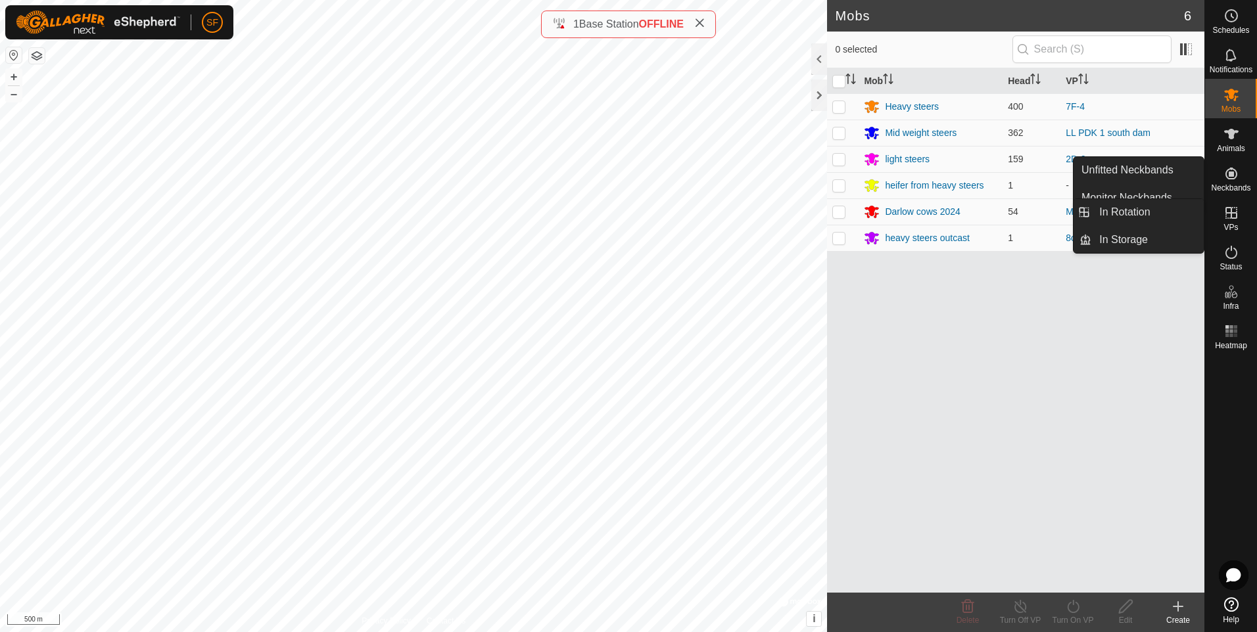
click at [1235, 216] on icon at bounding box center [1231, 213] width 16 height 16
click at [1118, 210] on link "In Rotation" at bounding box center [1147, 212] width 112 height 26
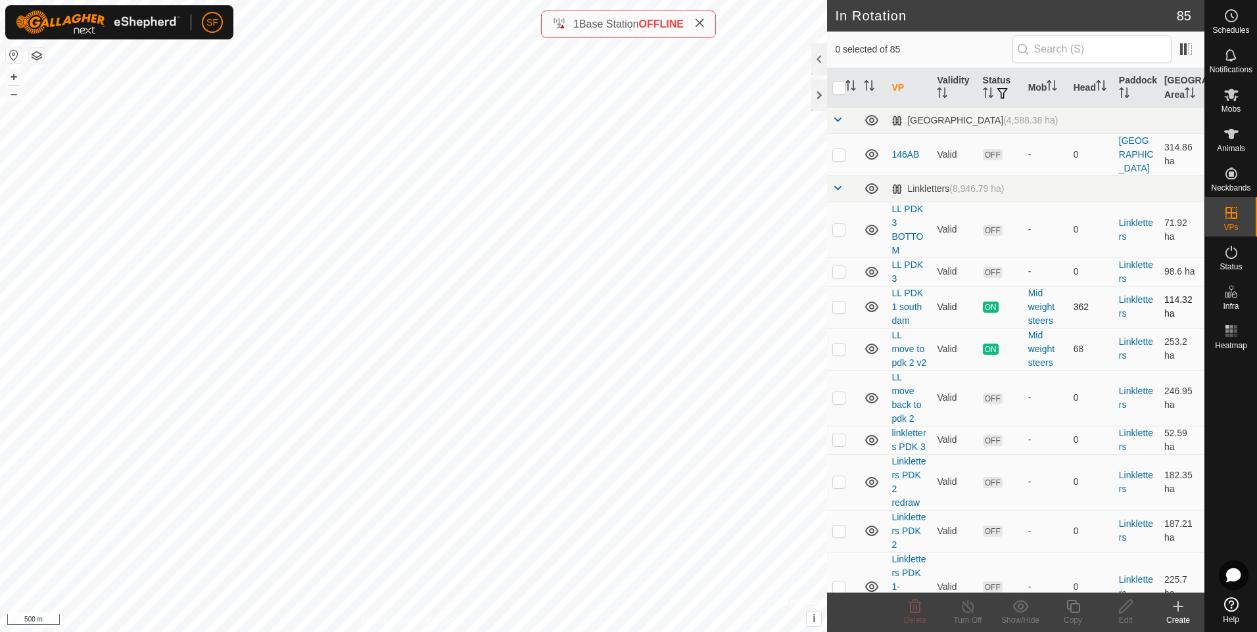
click at [840, 302] on p-checkbox at bounding box center [838, 307] width 13 height 11
checkbox input "true"
click at [1177, 605] on icon at bounding box center [1178, 607] width 16 height 16
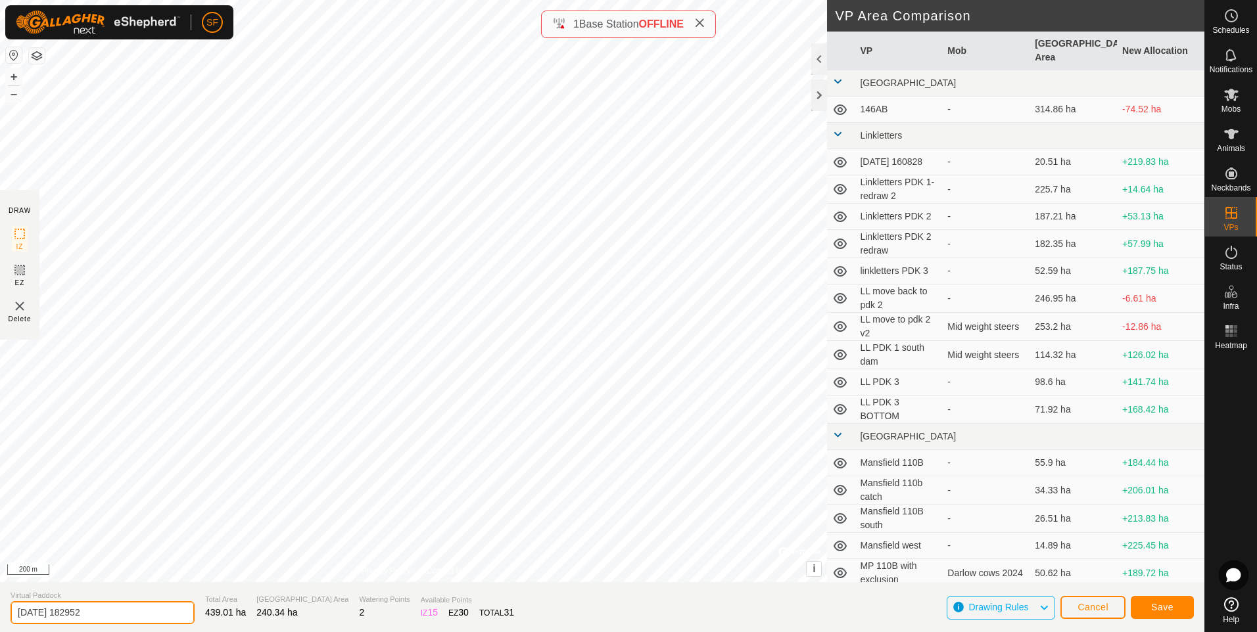
click at [126, 609] on input "[DATE] 182952" at bounding box center [103, 612] width 184 height 23
type input "2"
click at [67, 617] on input "text" at bounding box center [103, 613] width 184 height 26
type input "LL move to MP"
click at [1162, 606] on span "Save" at bounding box center [1162, 607] width 22 height 11
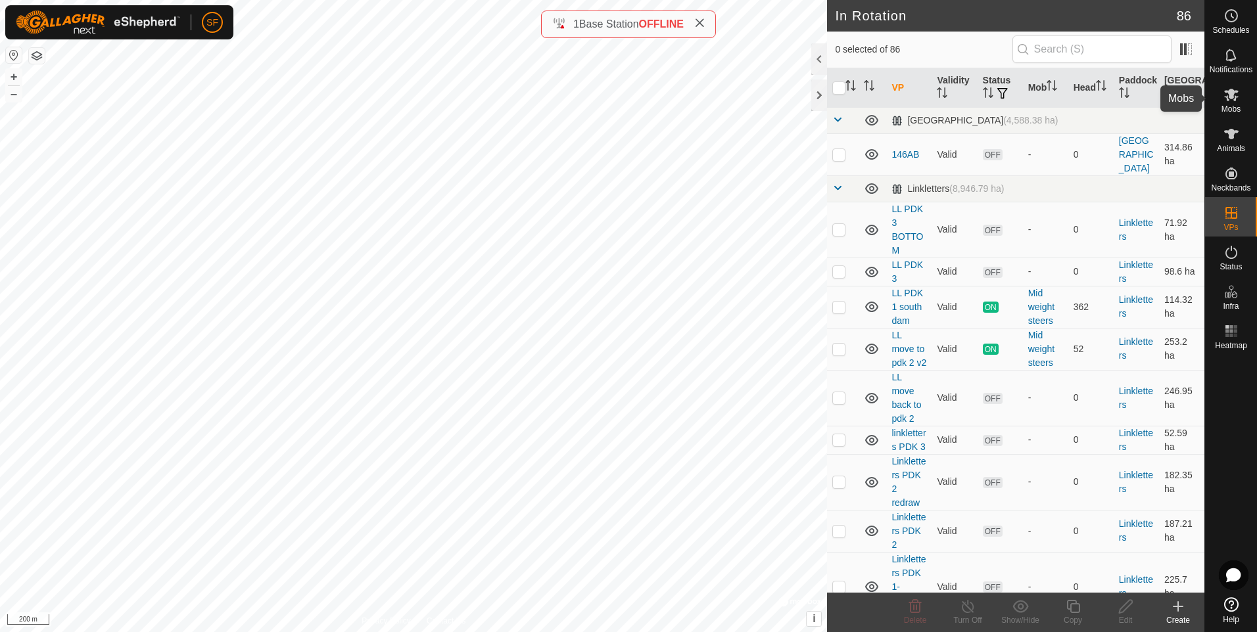
click at [1230, 105] on span "Mobs" at bounding box center [1230, 109] width 19 height 8
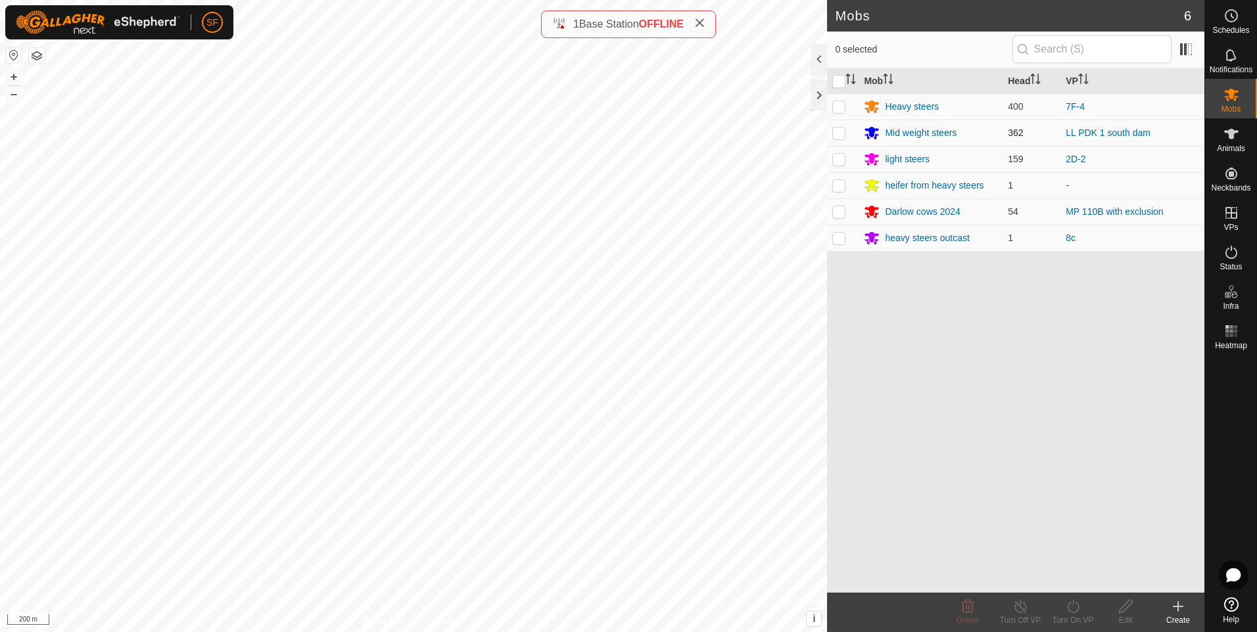
click at [837, 131] on p-checkbox at bounding box center [838, 133] width 13 height 11
checkbox input "true"
click at [1014, 609] on icon at bounding box center [1020, 607] width 16 height 16
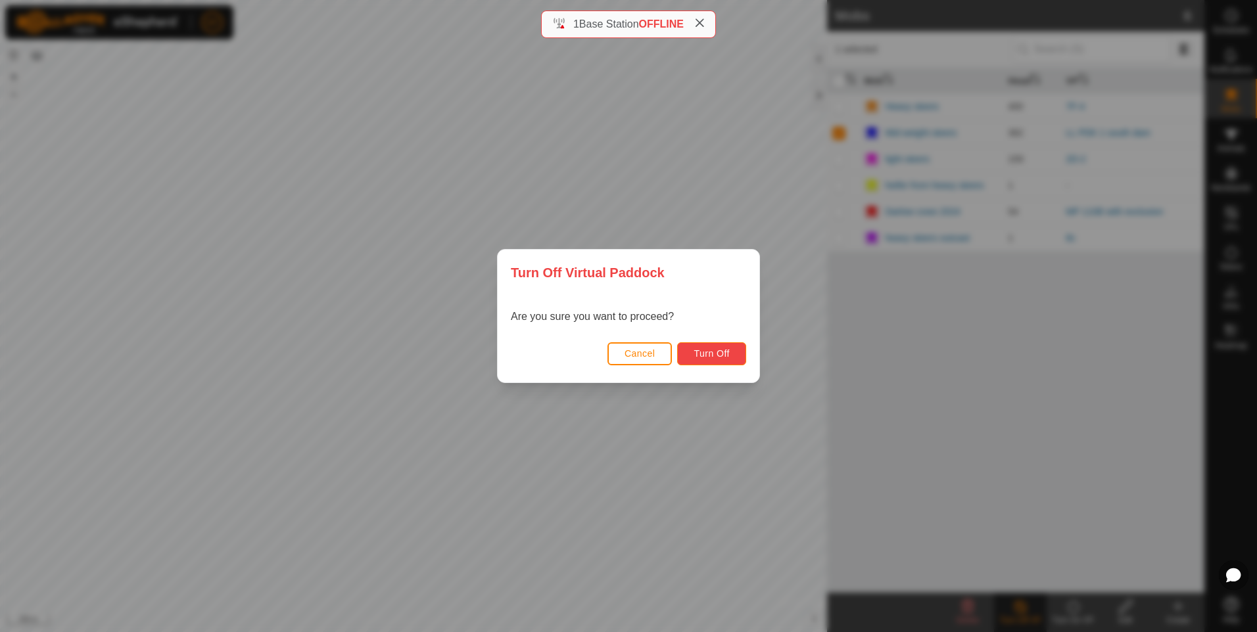
click at [698, 354] on span "Turn Off" at bounding box center [712, 353] width 36 height 11
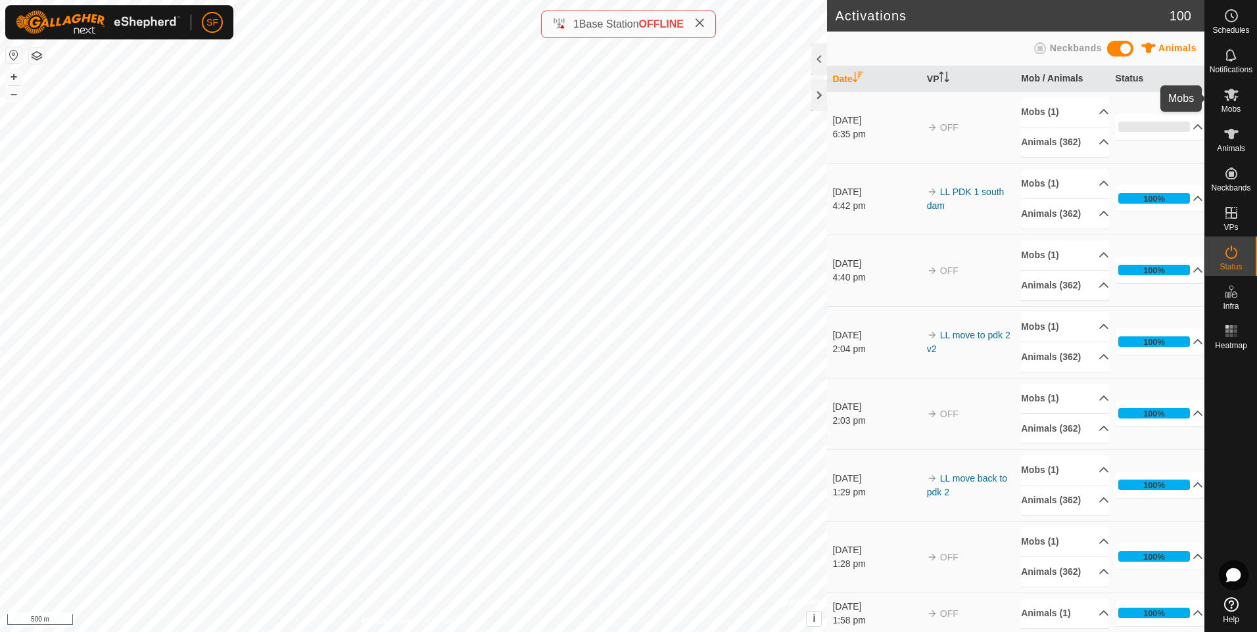
click at [1228, 105] on span "Mobs" at bounding box center [1230, 109] width 19 height 8
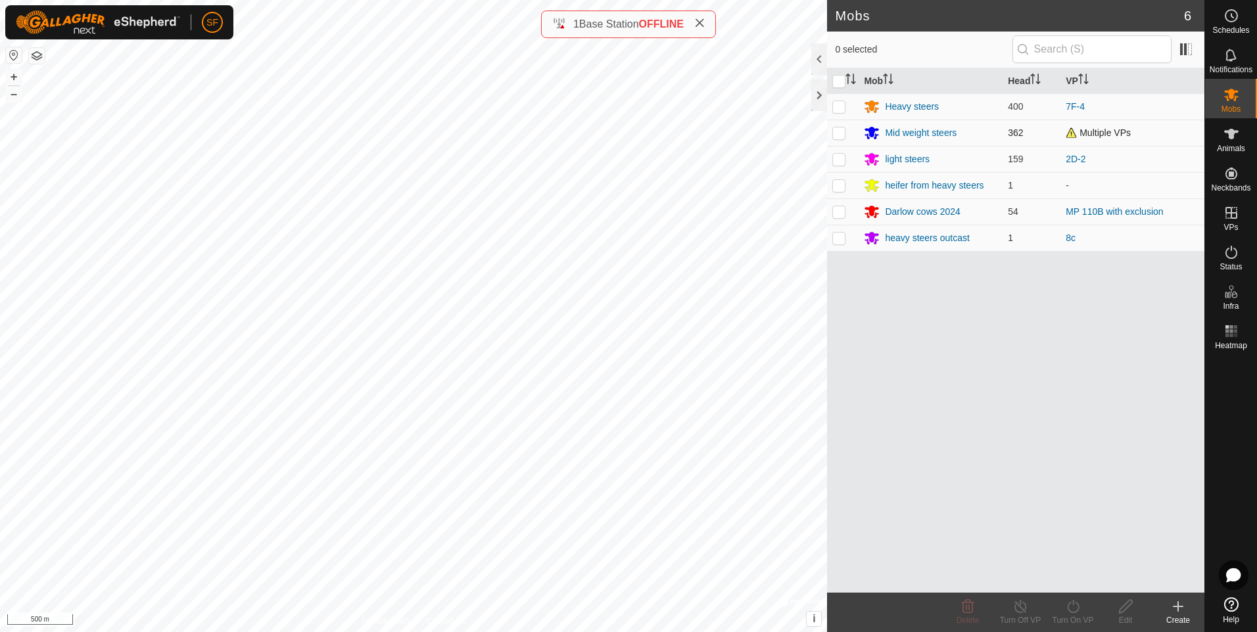
click at [841, 130] on p-checkbox at bounding box center [838, 133] width 13 height 11
checkbox input "true"
click at [1066, 611] on icon at bounding box center [1073, 607] width 16 height 16
click at [1061, 580] on link "Now" at bounding box center [1112, 578] width 130 height 26
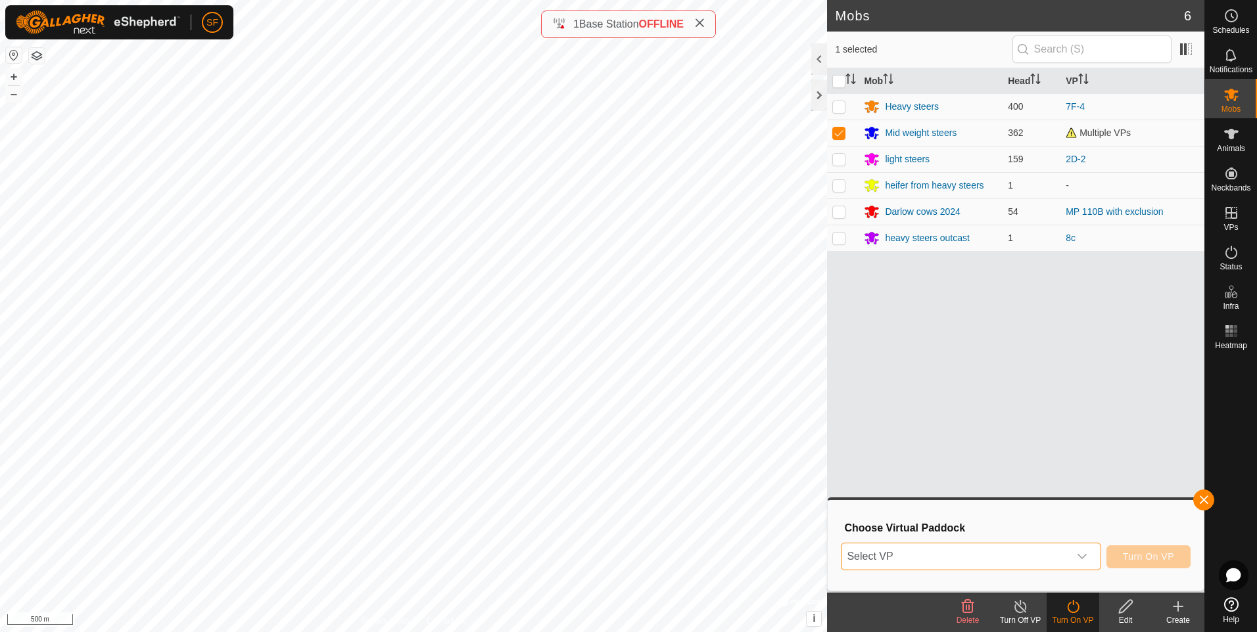
click at [964, 557] on span "Select VP" at bounding box center [954, 557] width 227 height 26
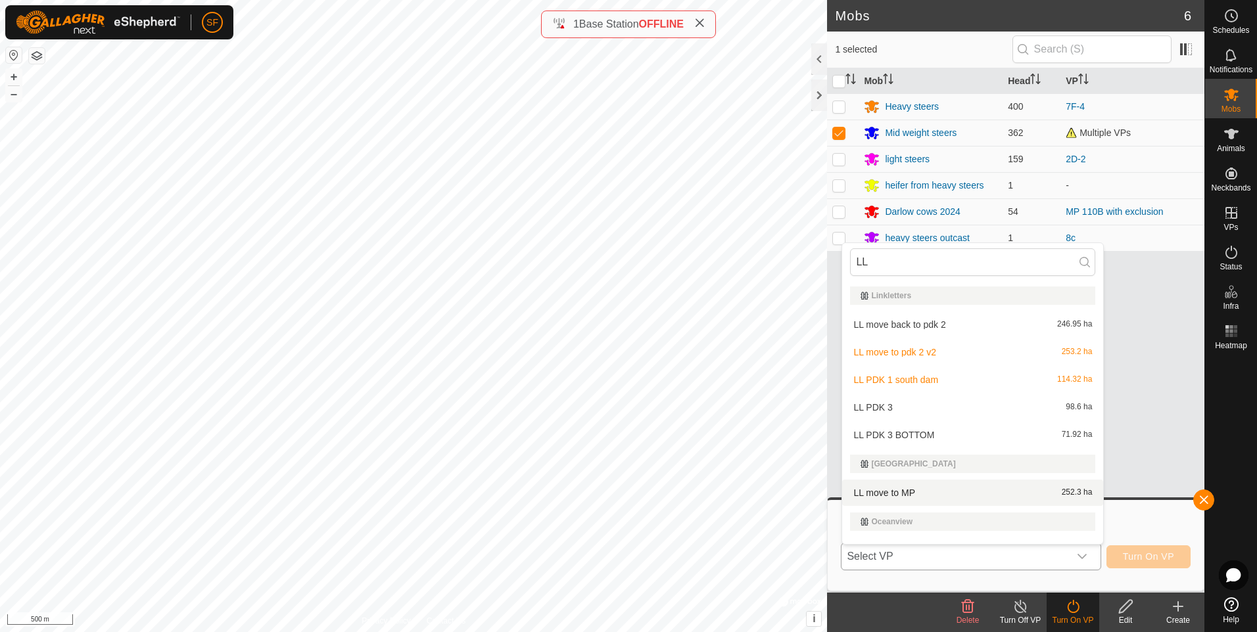
type input "LL"
click at [883, 489] on li "LL move to MP 252.3 ha" at bounding box center [972, 493] width 261 height 26
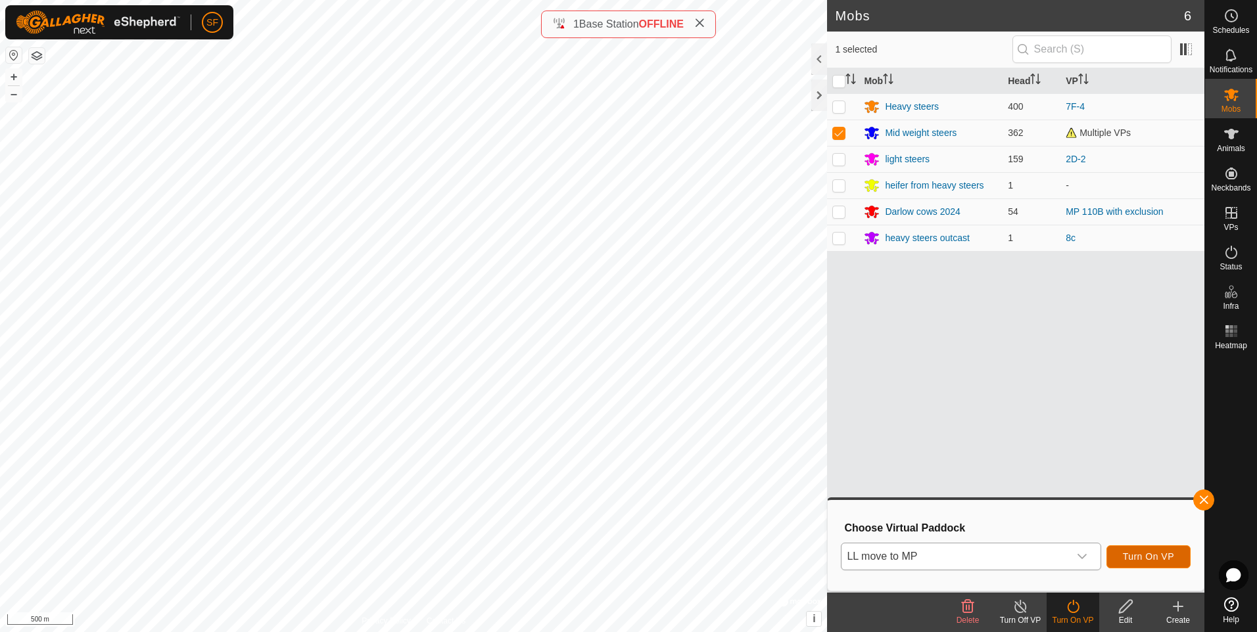
click at [1138, 558] on span "Turn On VP" at bounding box center [1148, 557] width 51 height 11
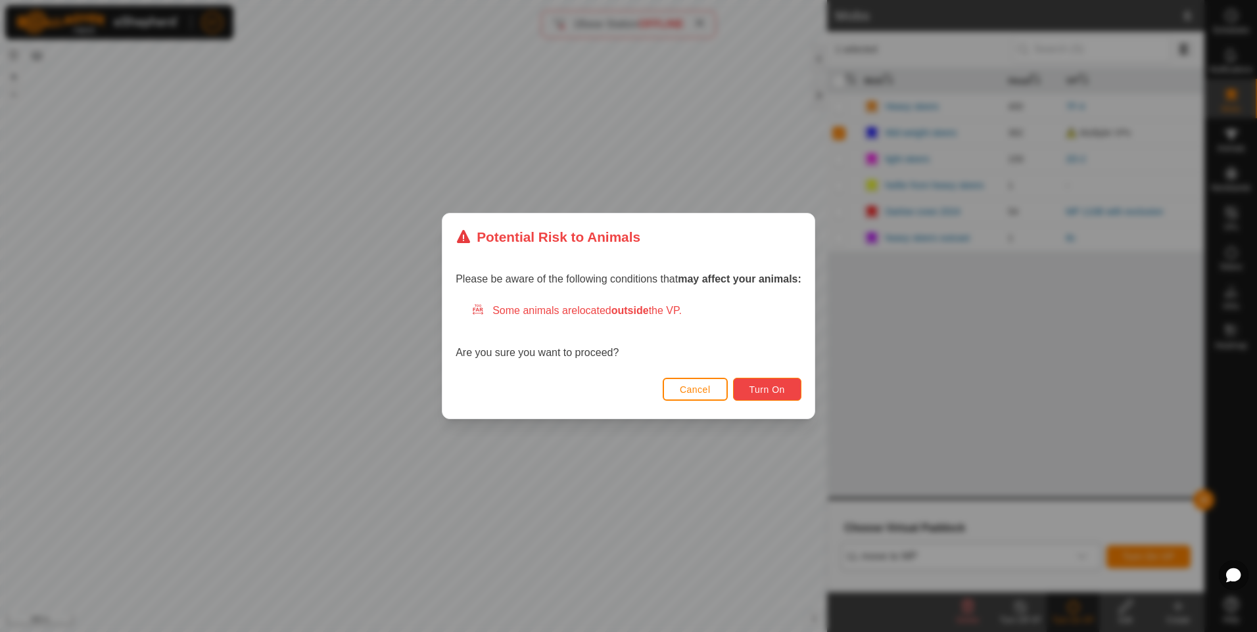
click at [757, 388] on span "Turn On" at bounding box center [766, 390] width 35 height 11
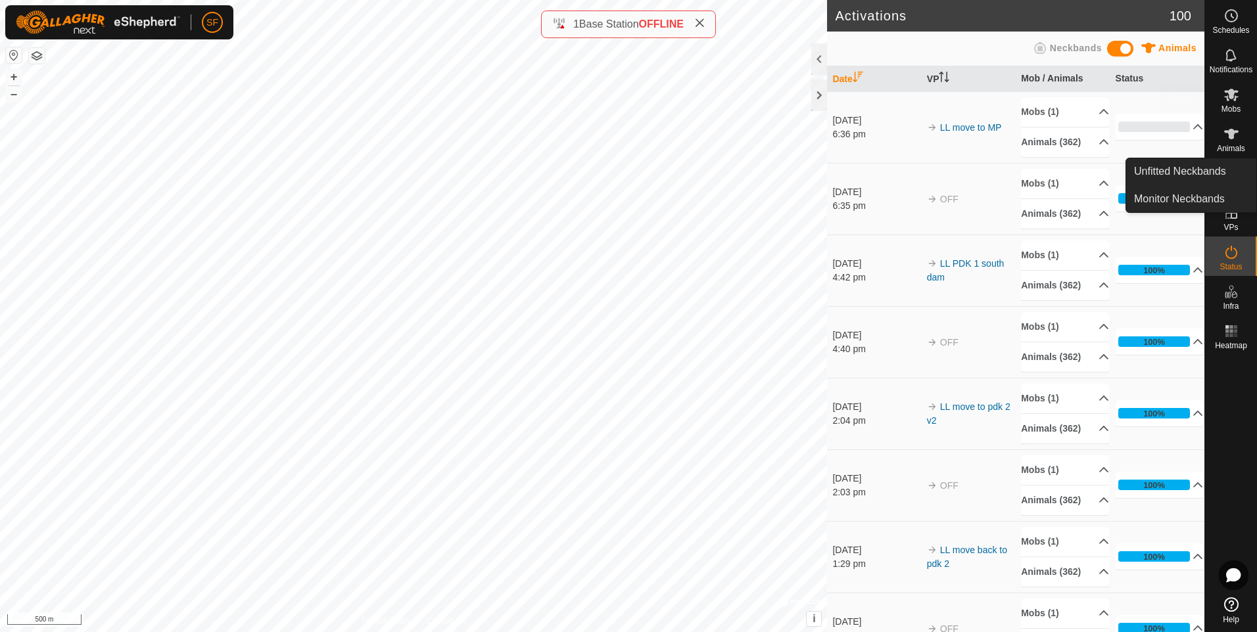
click at [1230, 101] on icon at bounding box center [1231, 95] width 16 height 16
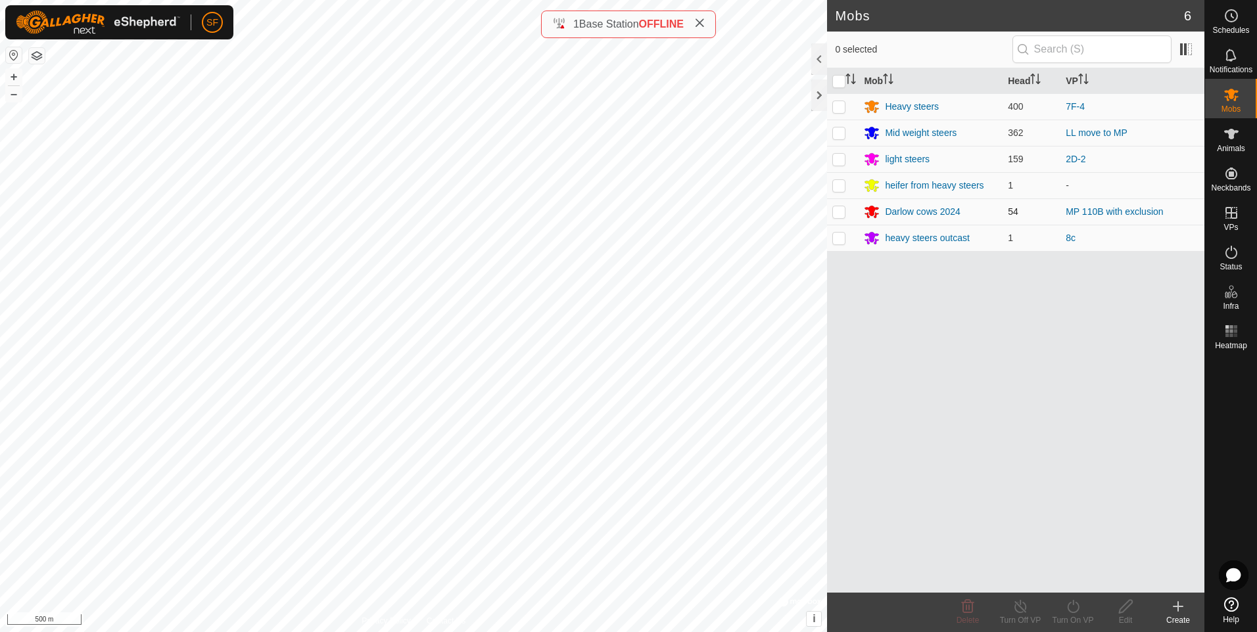
click at [837, 212] on p-checkbox at bounding box center [838, 211] width 13 height 11
checkbox input "true"
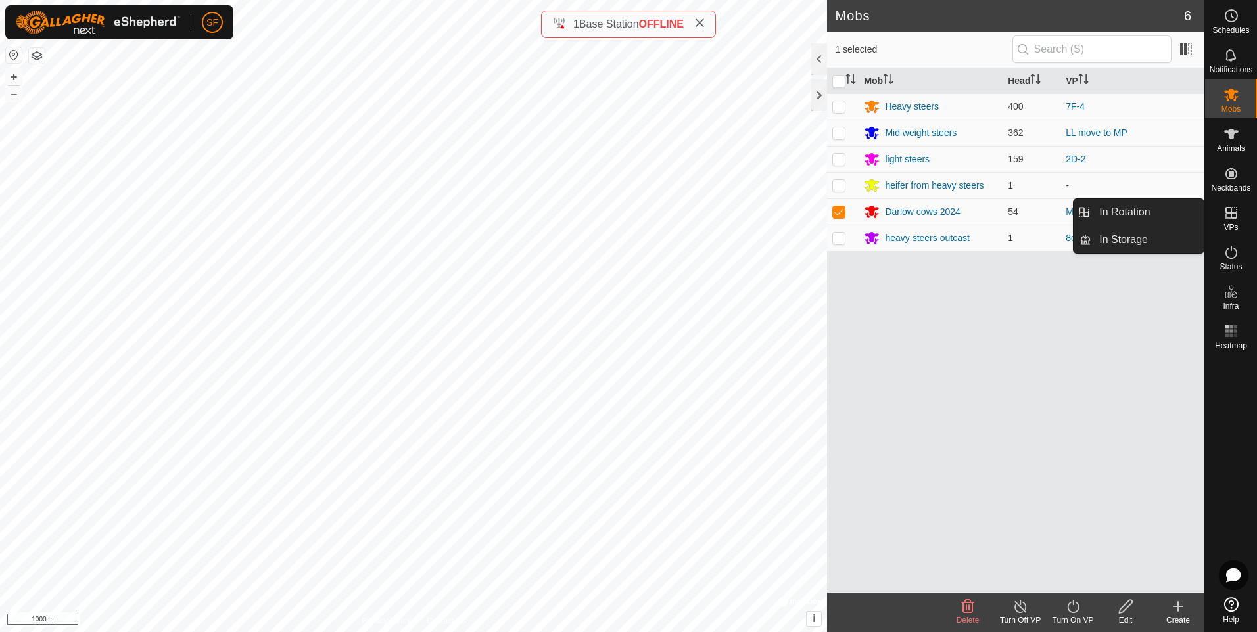
click at [1229, 217] on icon at bounding box center [1231, 213] width 16 height 16
click at [1226, 222] on es-virtualpaddocks-svg-icon at bounding box center [1231, 212] width 24 height 21
click at [1107, 209] on link "In Rotation" at bounding box center [1147, 212] width 112 height 26
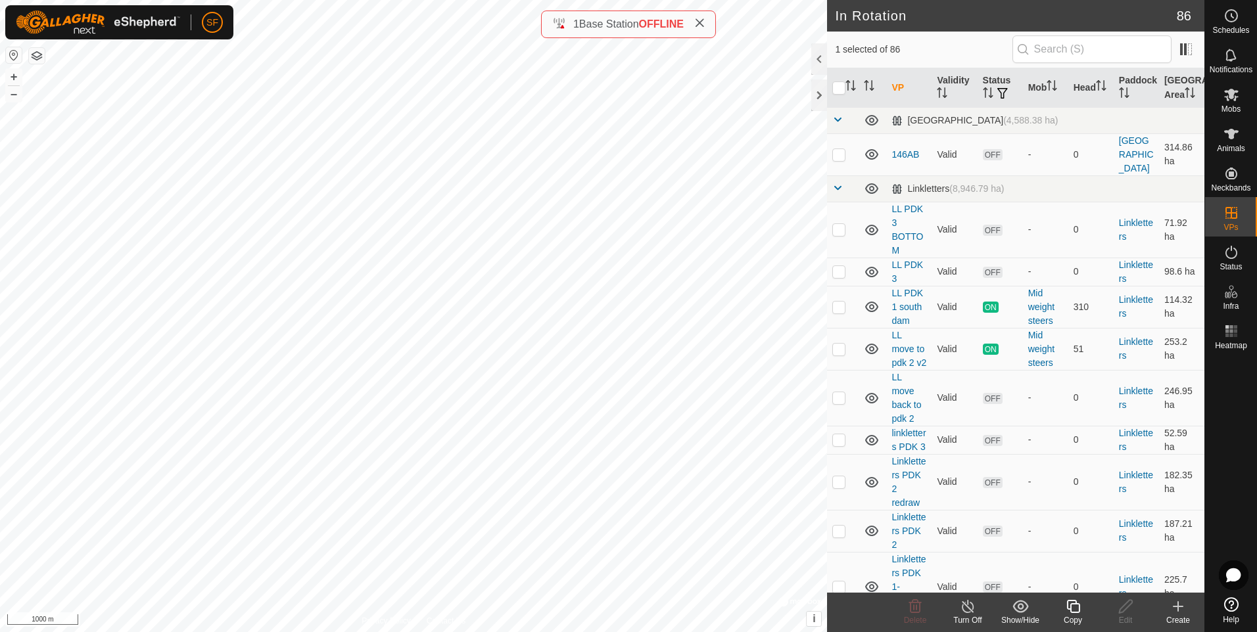
click at [1172, 607] on icon at bounding box center [1178, 607] width 16 height 16
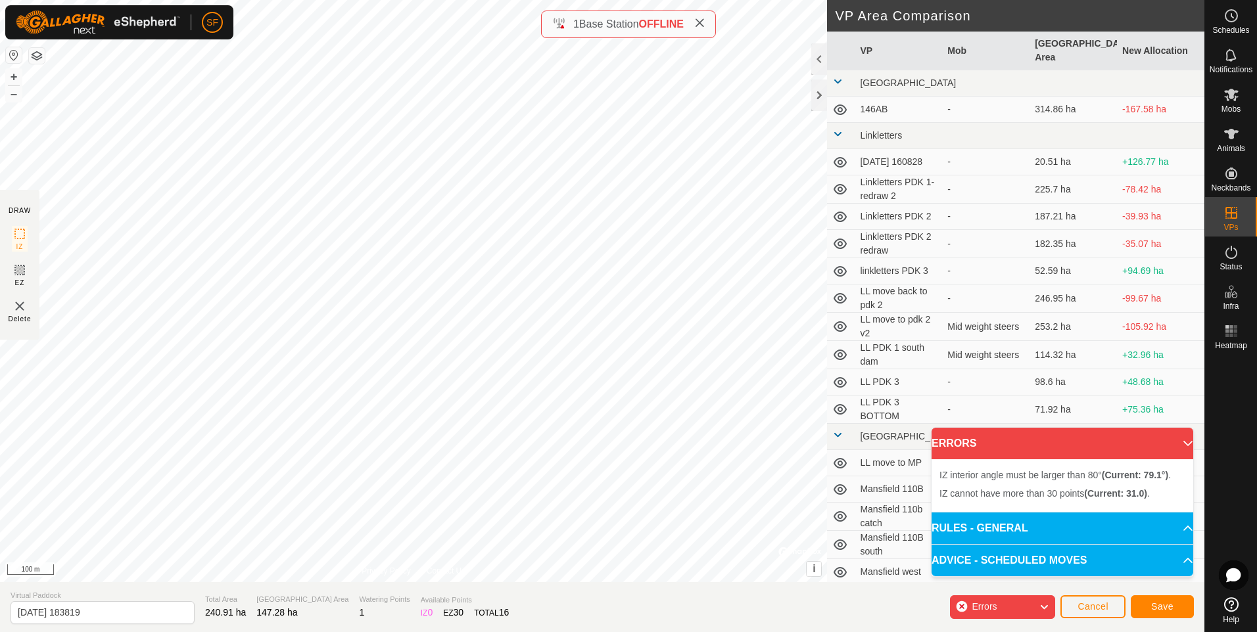
click at [252, 0] on html "SF Schedules Notifications Mobs Animals Neckbands VPs Status Infra Heatmap Help…" at bounding box center [628, 316] width 1257 height 632
click at [1045, 607] on icon at bounding box center [1044, 607] width 11 height 17
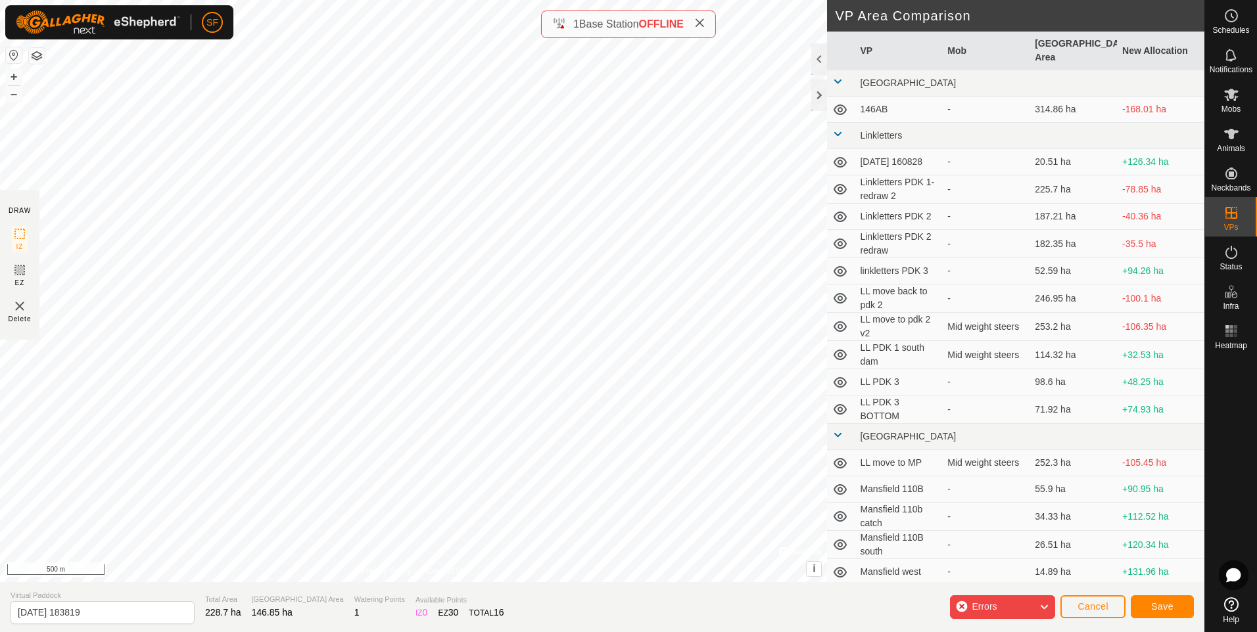
click at [1045, 607] on icon at bounding box center [1044, 607] width 11 height 17
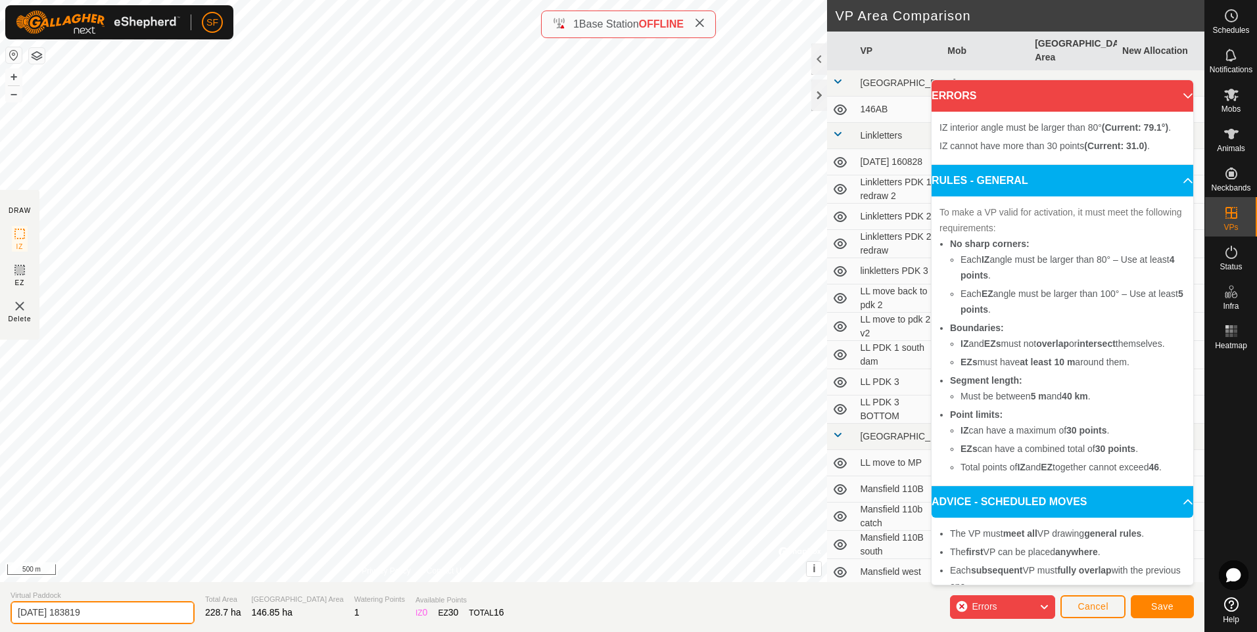
click at [145, 610] on input "[DATE] 183819" at bounding box center [103, 612] width 184 height 23
click at [361, 0] on html "SF Schedules Notifications Mobs Animals Neckbands VPs Status Infra Heatmap Help…" at bounding box center [628, 316] width 1257 height 632
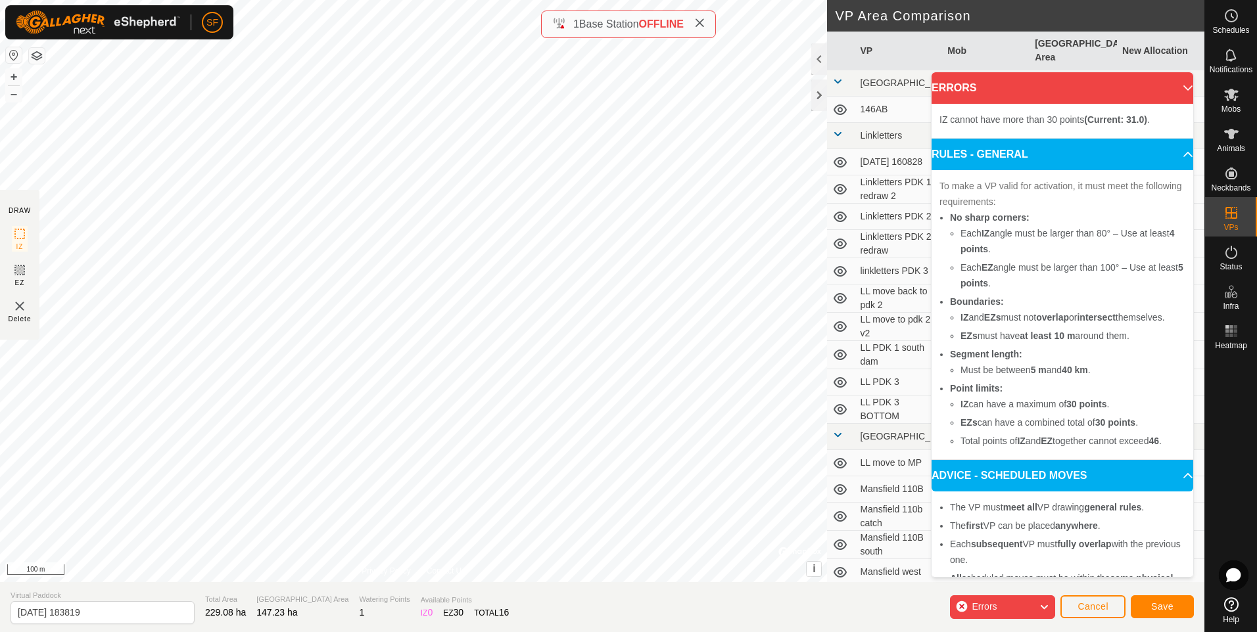
click at [988, 120] on span "IZ cannot have more than 30 points (Current: 31.0) ." at bounding box center [1044, 119] width 210 height 11
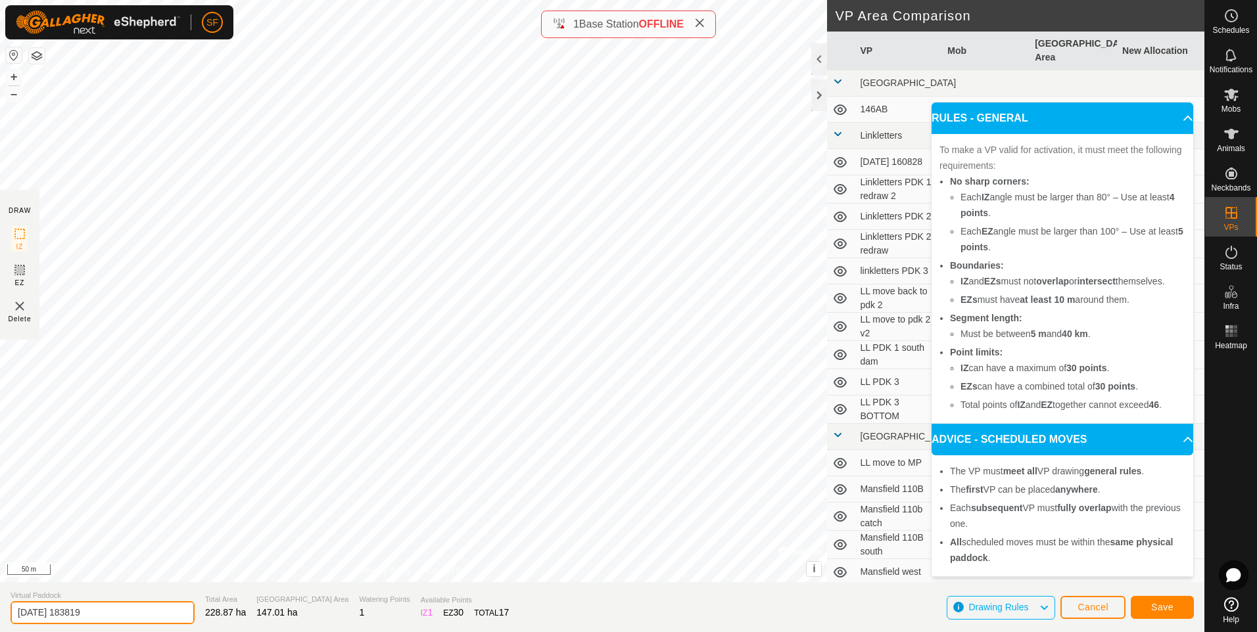
click at [120, 617] on input "[DATE] 183819" at bounding box center [103, 612] width 184 height 23
type input "2"
type input "MP to OVF"
click at [1158, 606] on span "Save" at bounding box center [1162, 607] width 22 height 11
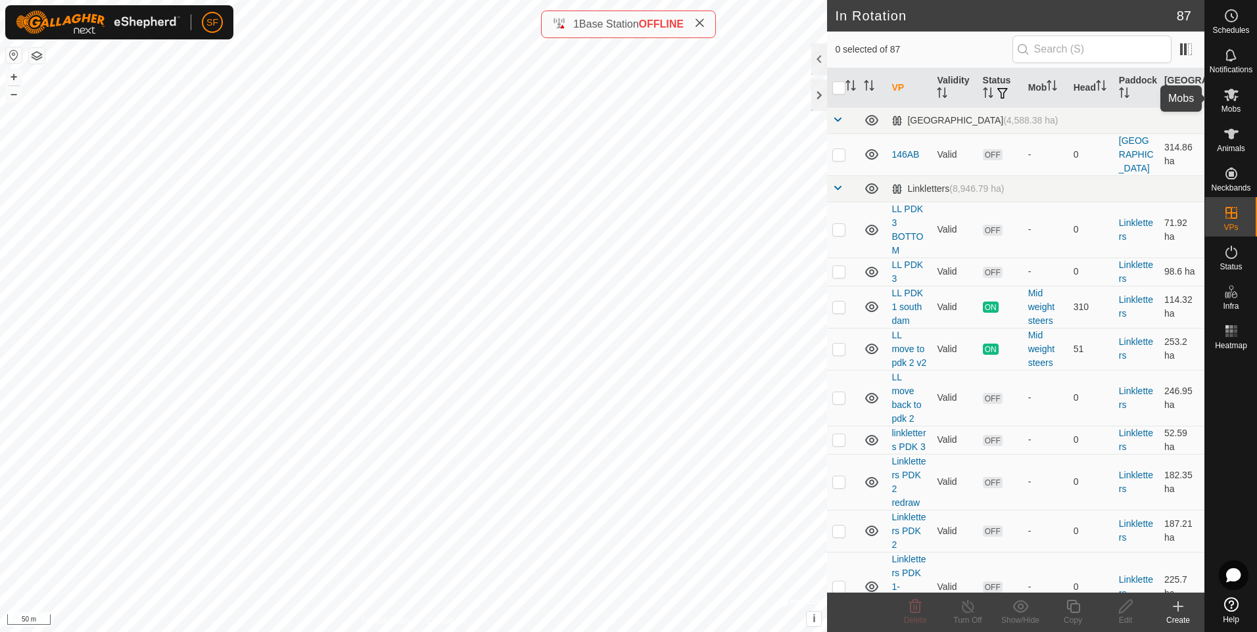
click at [1236, 97] on icon at bounding box center [1231, 95] width 14 height 12
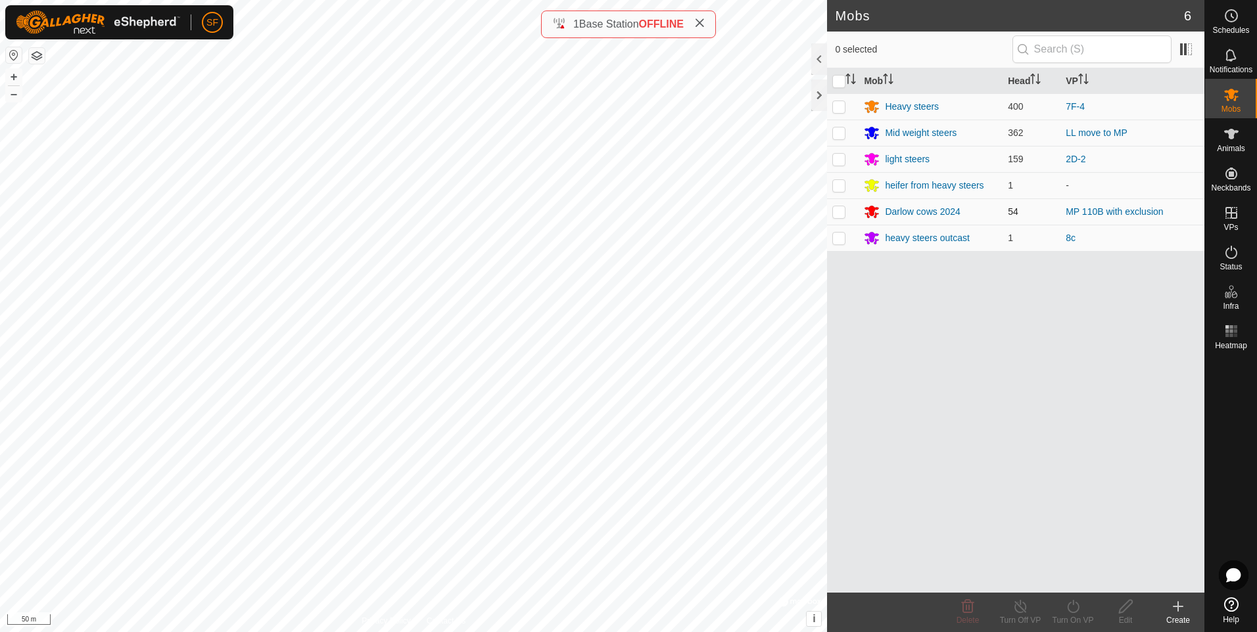
click at [840, 213] on p-checkbox at bounding box center [838, 211] width 13 height 11
checkbox input "true"
click at [1019, 611] on icon at bounding box center [1020, 607] width 16 height 16
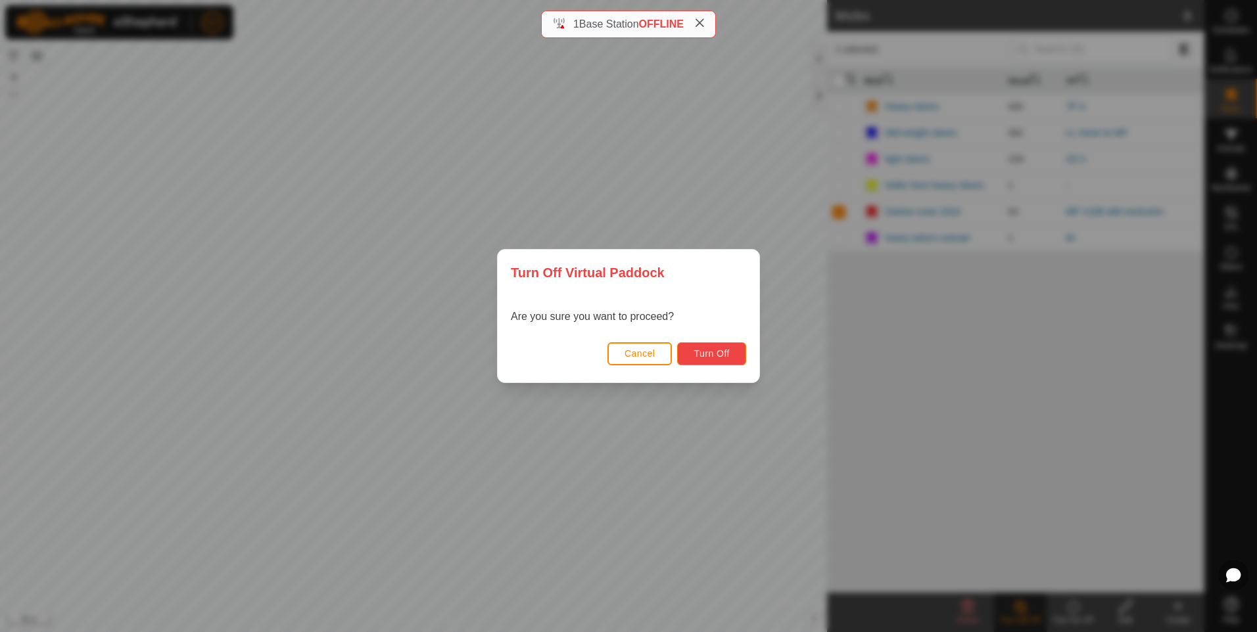
click at [726, 346] on button "Turn Off" at bounding box center [711, 353] width 69 height 23
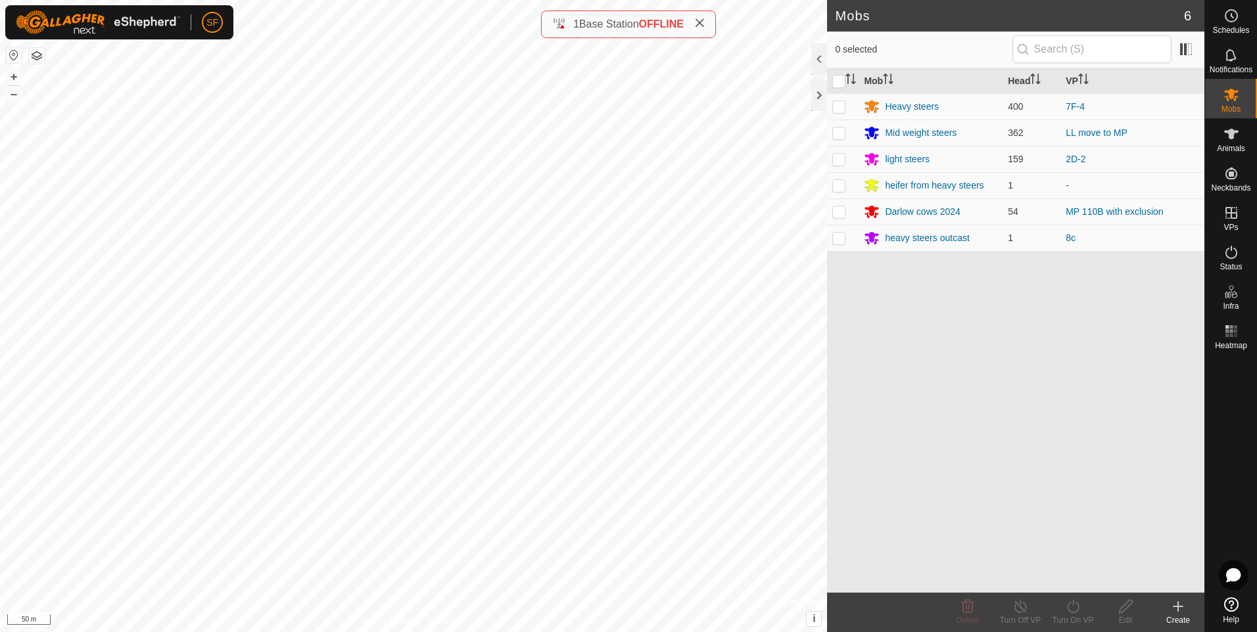
click at [841, 209] on p-checkbox at bounding box center [838, 211] width 13 height 11
checkbox input "true"
click at [1073, 603] on icon at bounding box center [1073, 606] width 12 height 13
click at [1062, 579] on link "Now" at bounding box center [1112, 578] width 130 height 26
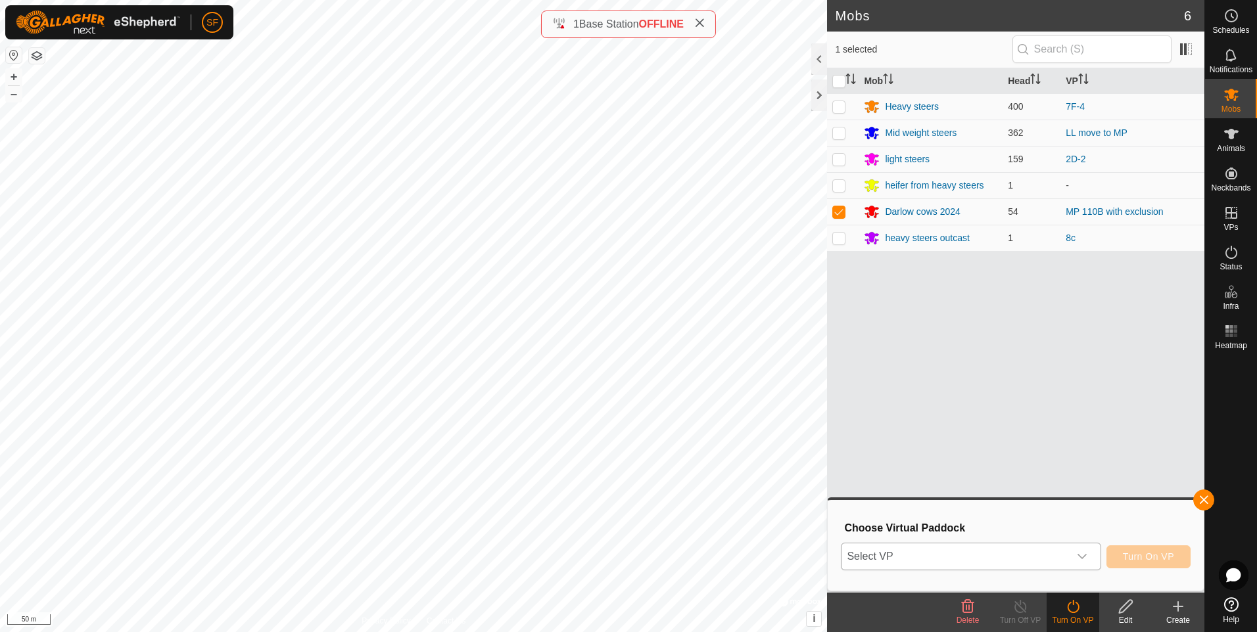
click at [943, 555] on span "Select VP" at bounding box center [954, 557] width 227 height 26
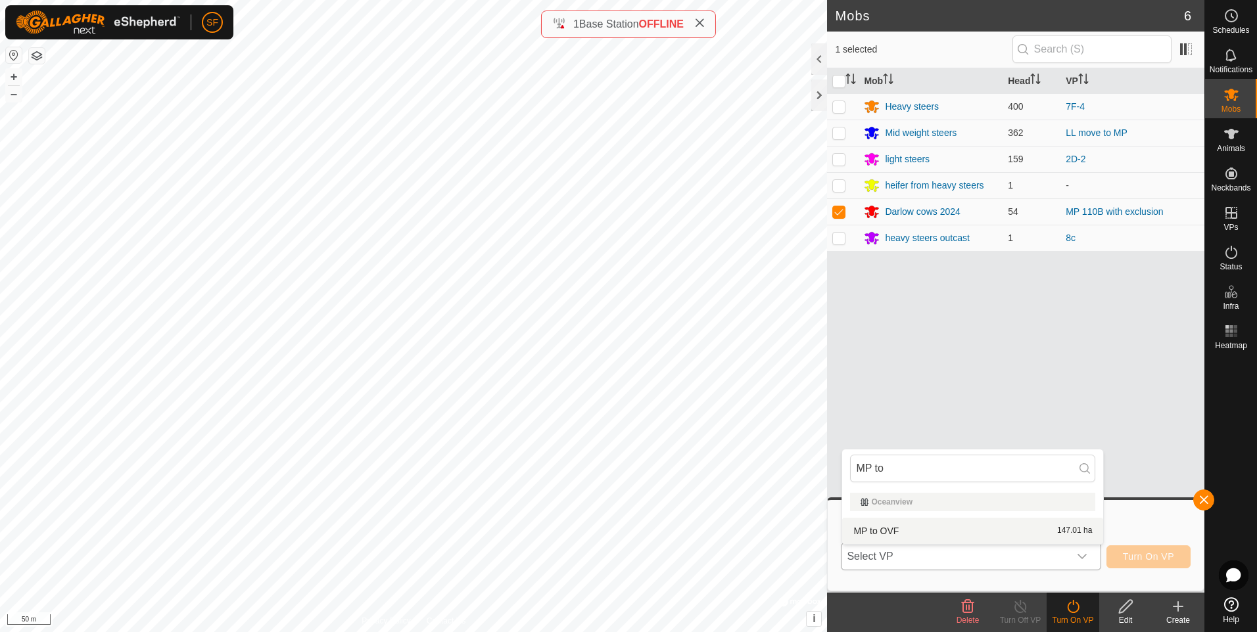
type input "MP to"
click at [866, 530] on li "MP to OVF 147.01 ha" at bounding box center [972, 531] width 261 height 26
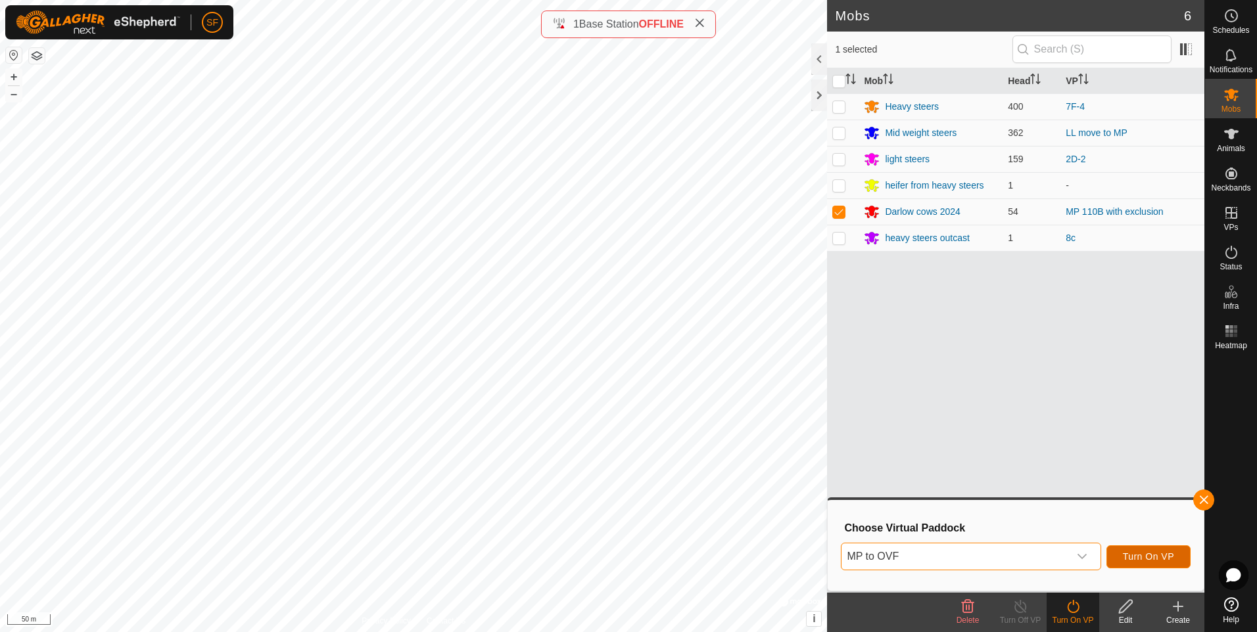
click at [1130, 555] on span "Turn On VP" at bounding box center [1148, 557] width 51 height 11
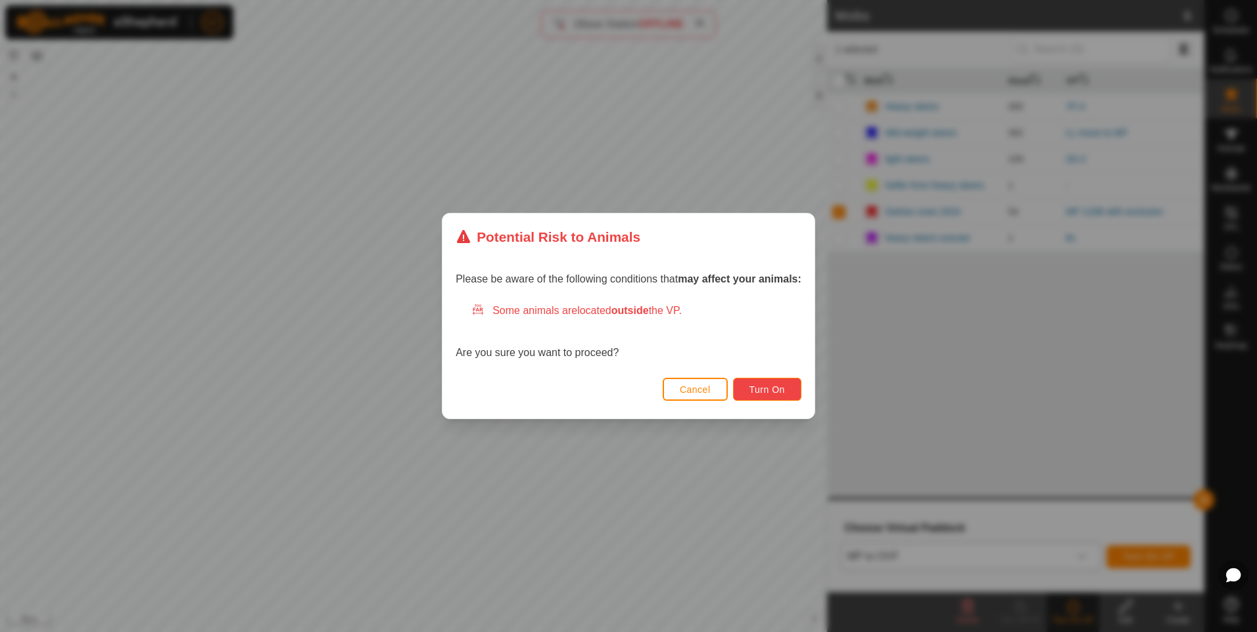
click at [748, 388] on button "Turn On" at bounding box center [767, 389] width 68 height 23
